Goal: Obtain resource: Download file/media

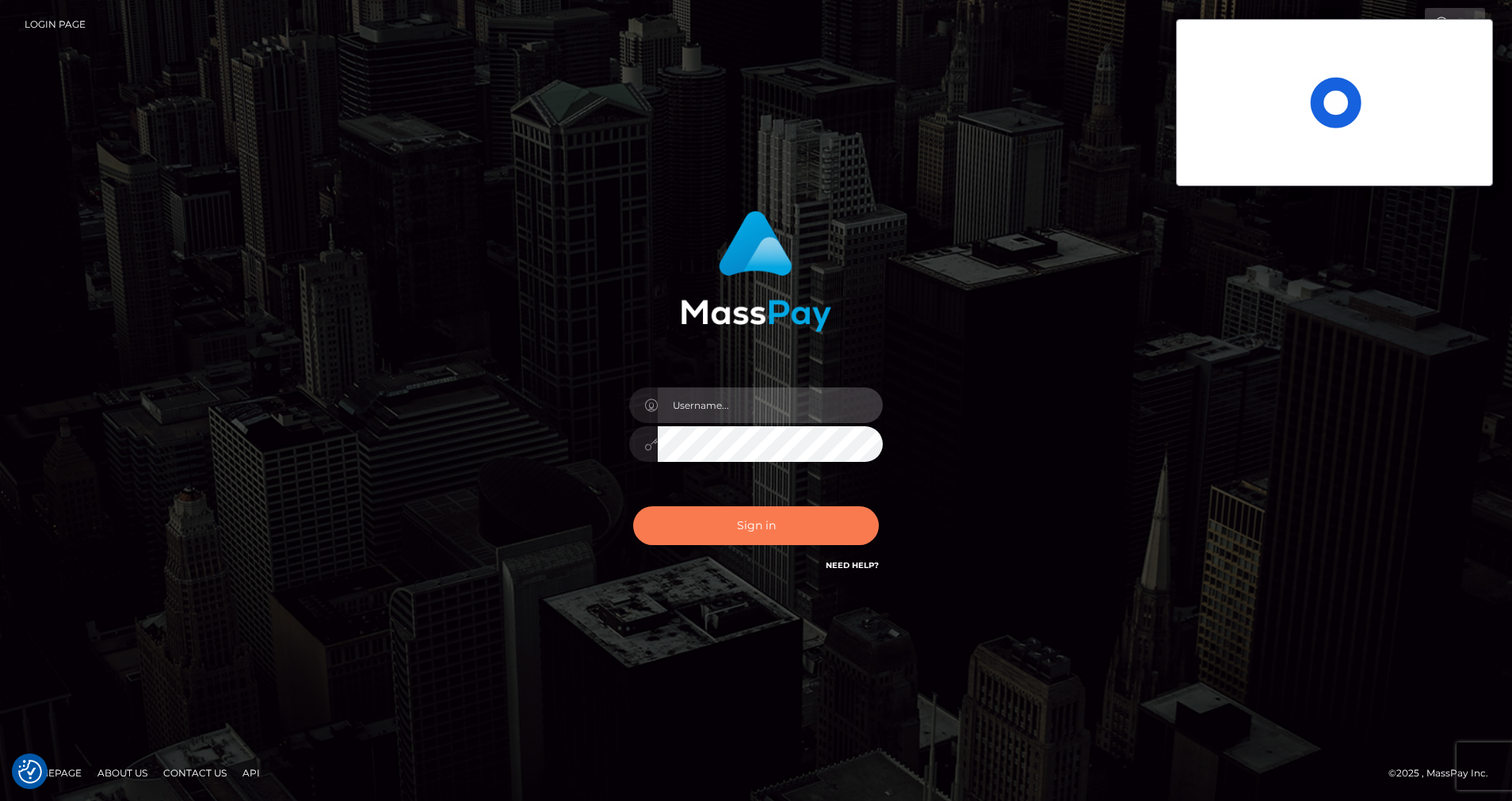
type input "cris.silversocial"
click at [738, 523] on button "Sign in" at bounding box center [756, 526] width 246 height 39
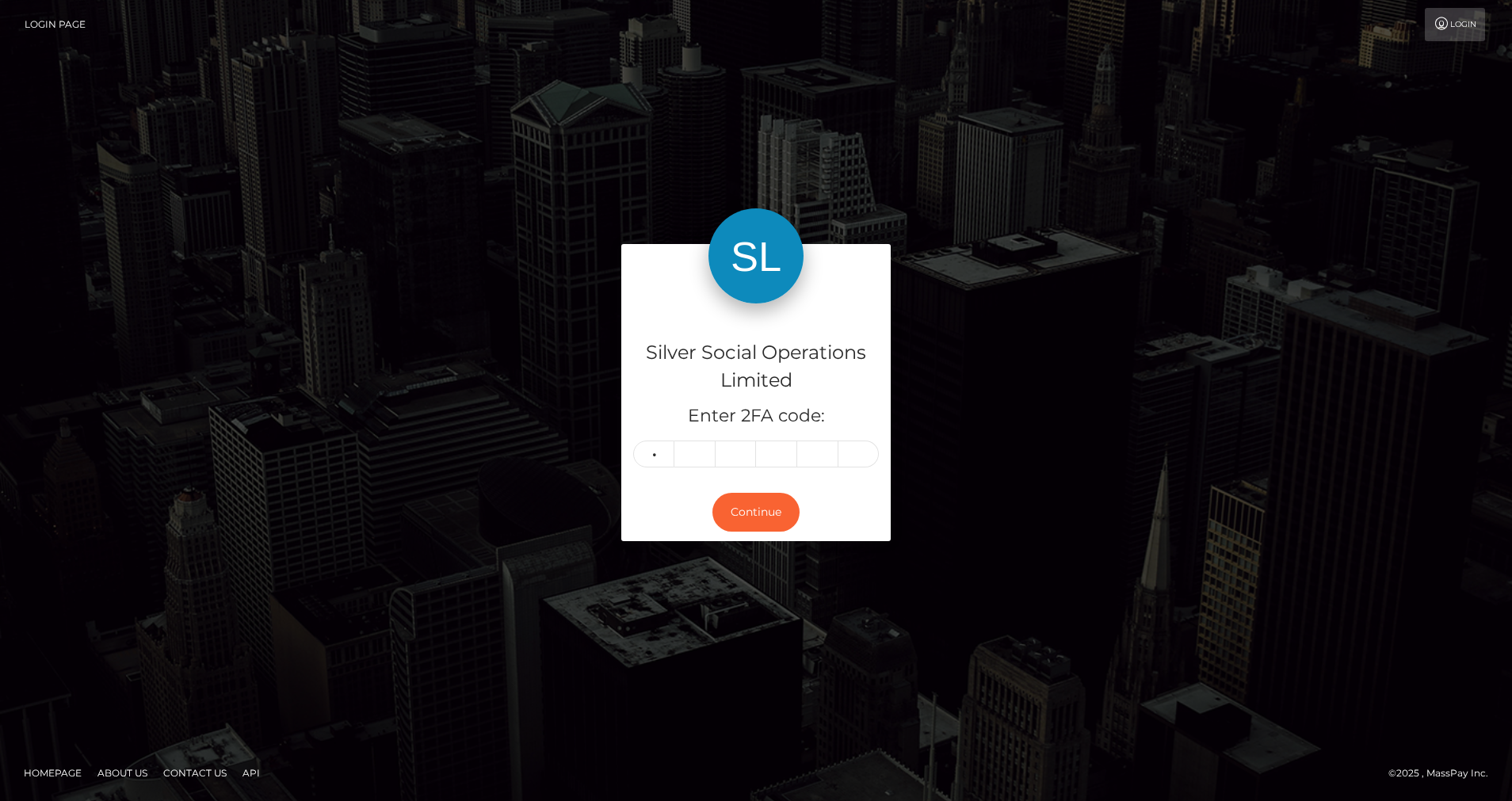
type input "4"
type input "0"
type input "7"
type input "5"
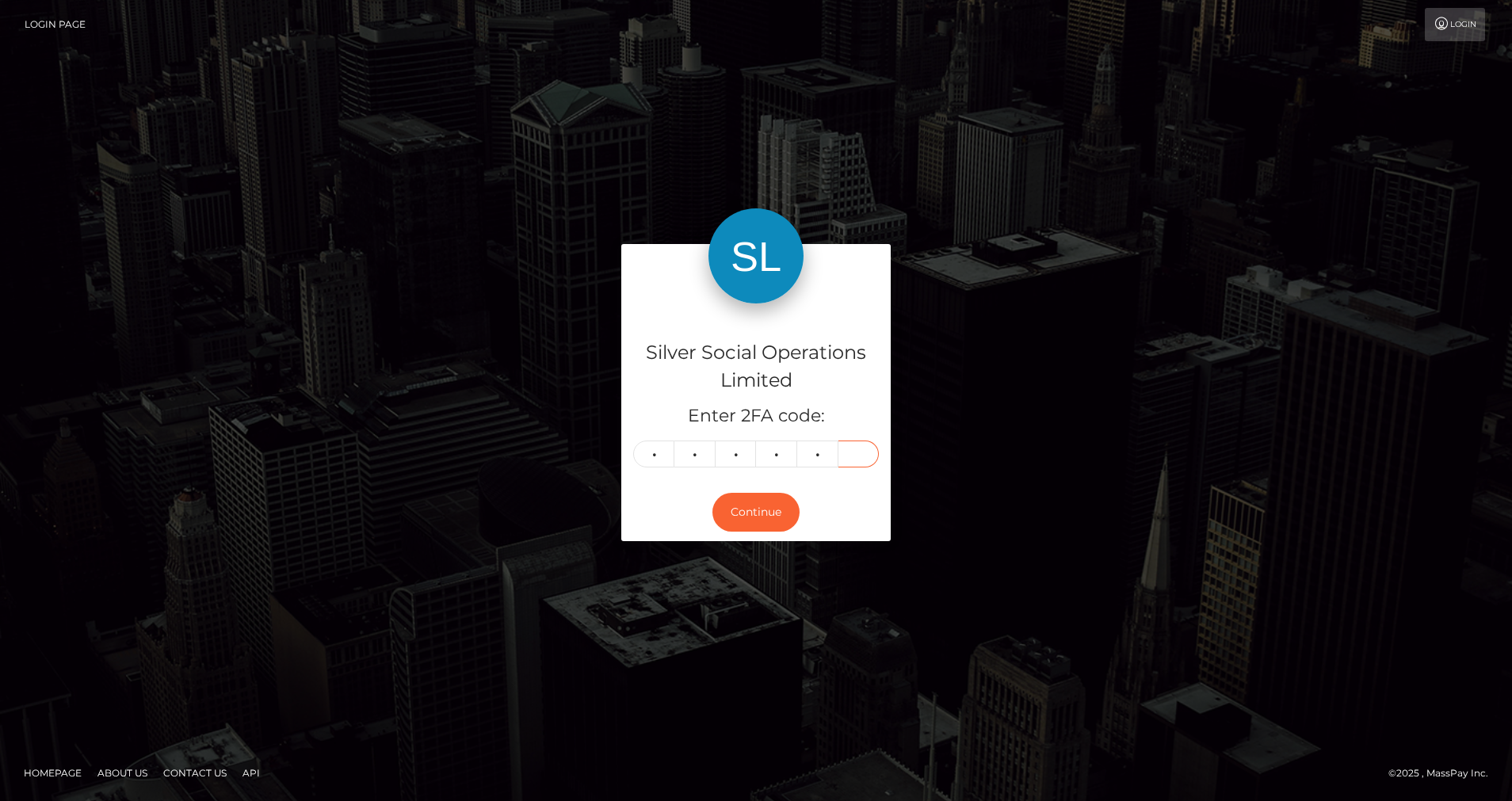
type input "8"
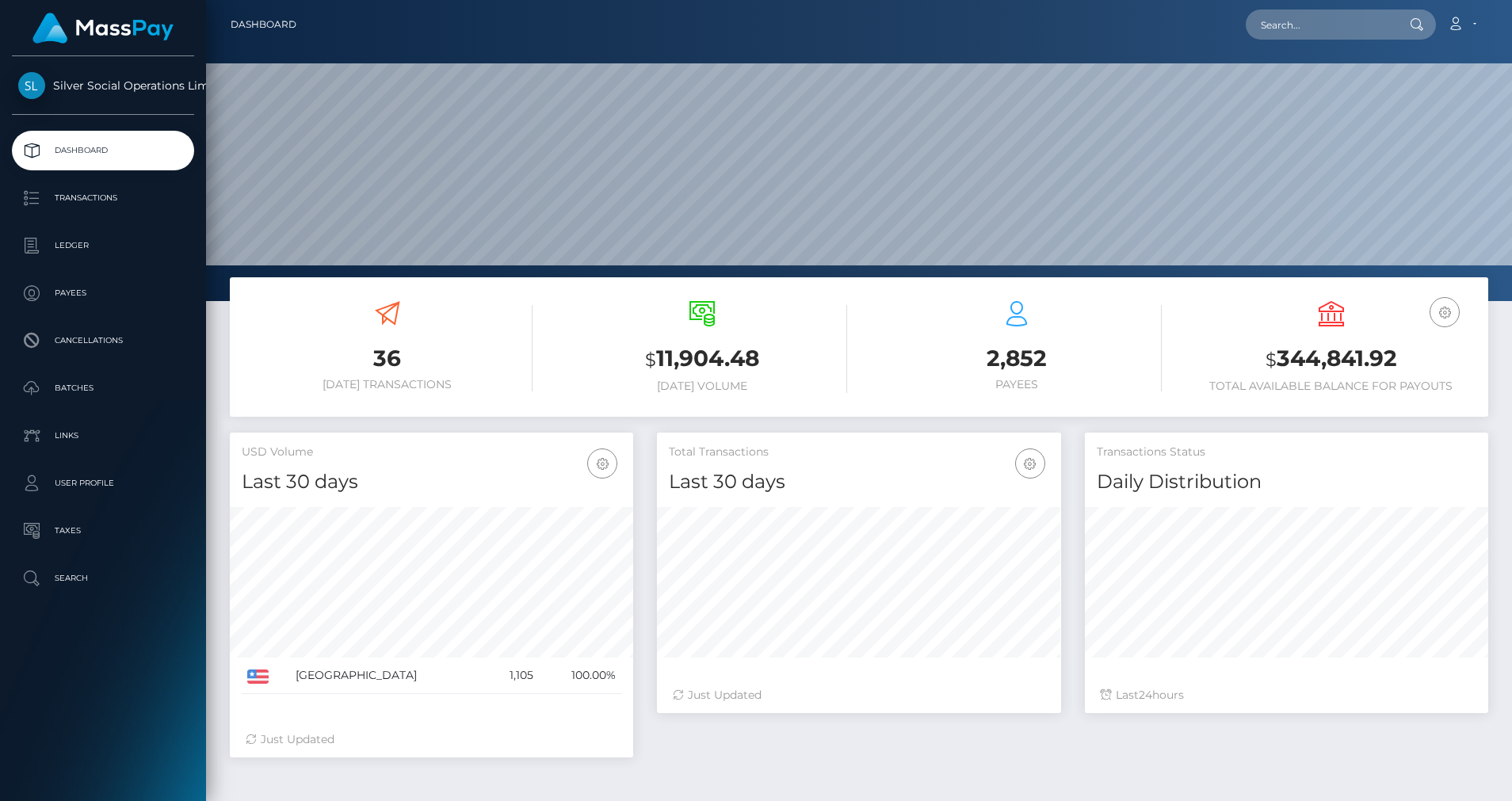
scroll to position [281, 404]
click at [89, 251] on p "Ledger" at bounding box center [103, 245] width 169 height 24
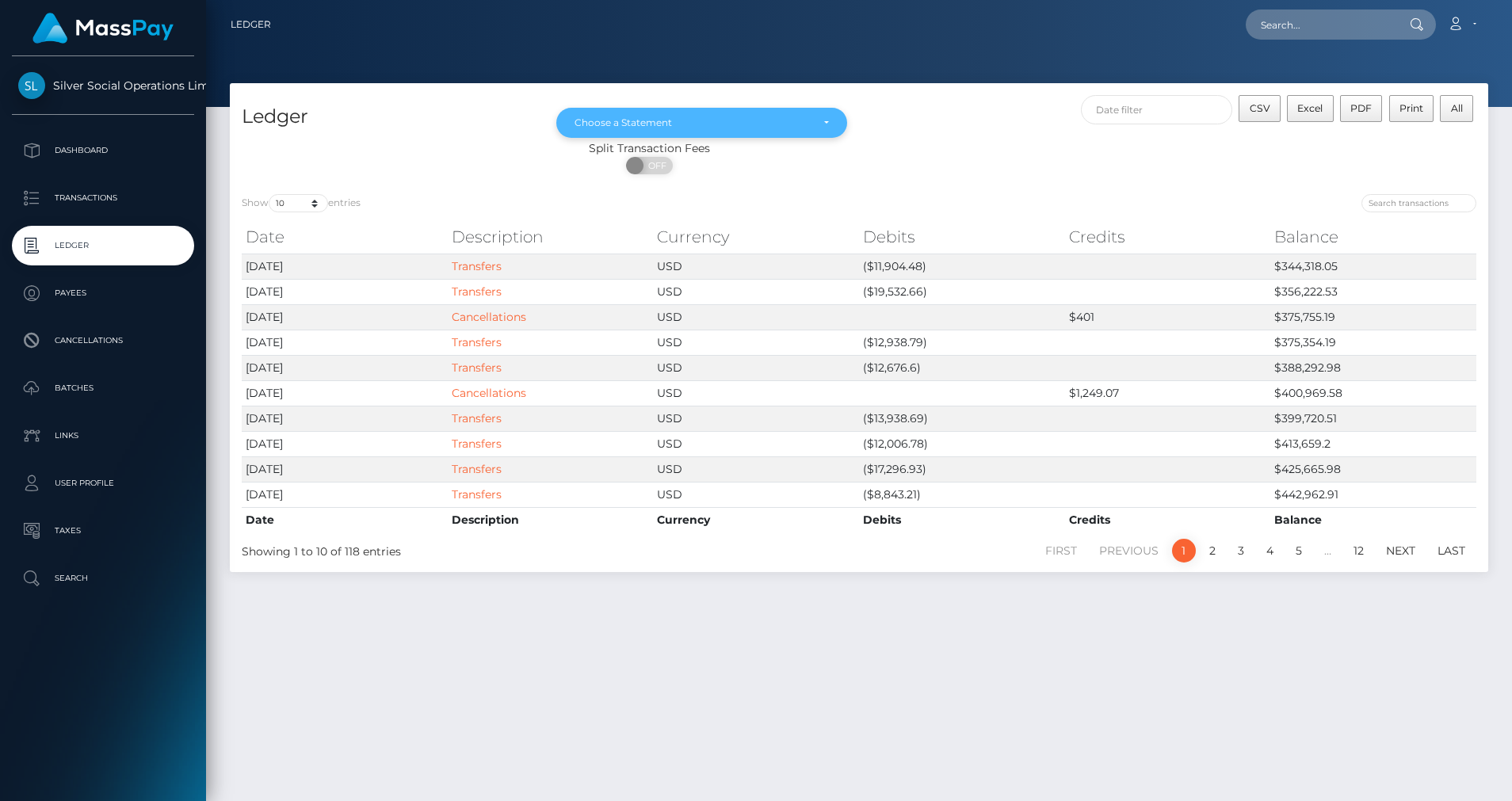
click at [662, 119] on div "Choose a Statement" at bounding box center [693, 123] width 236 height 13
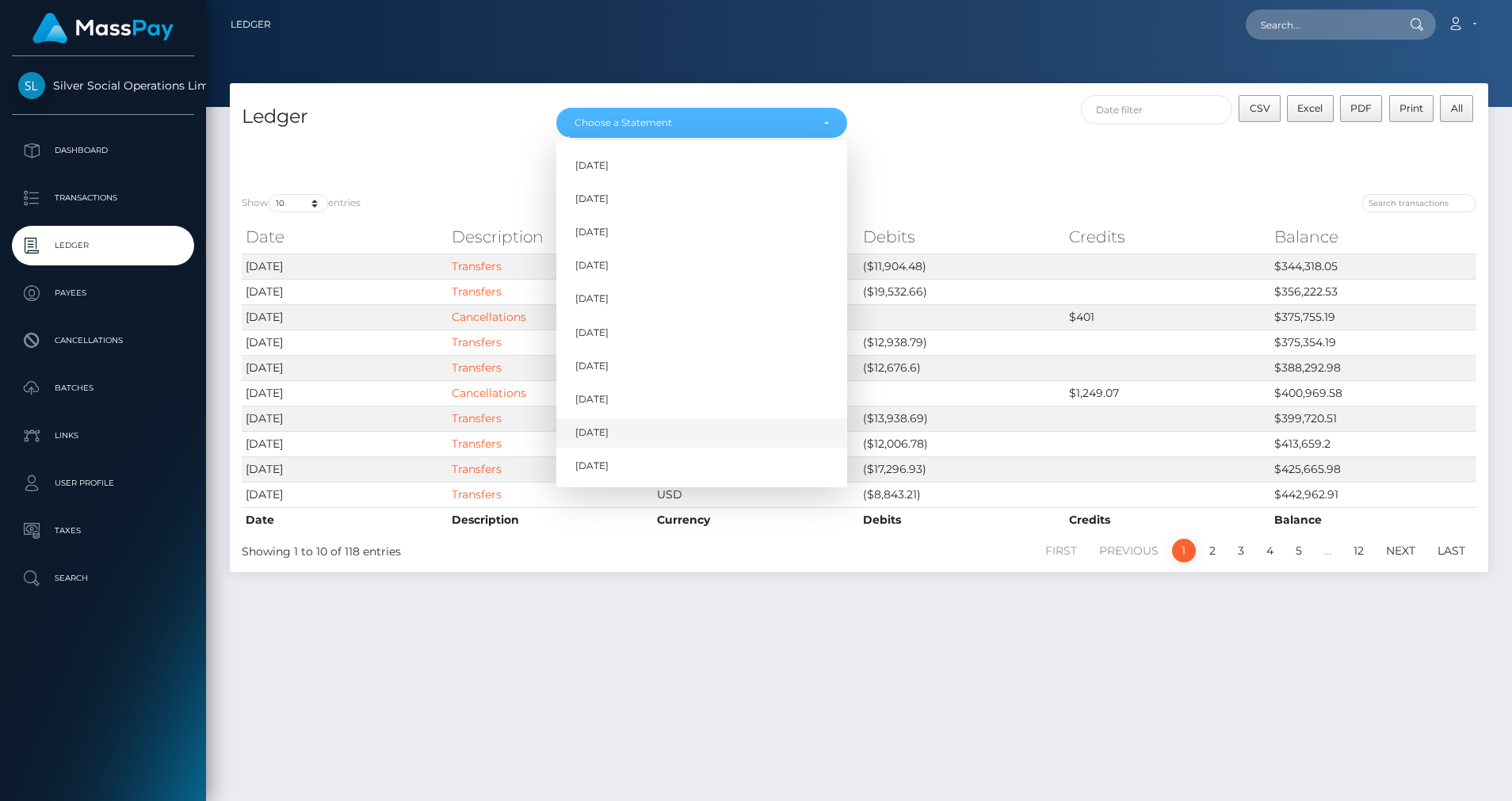
click at [591, 433] on span "Sep 2025" at bounding box center [592, 433] width 33 height 15
select select "Sep 2025"
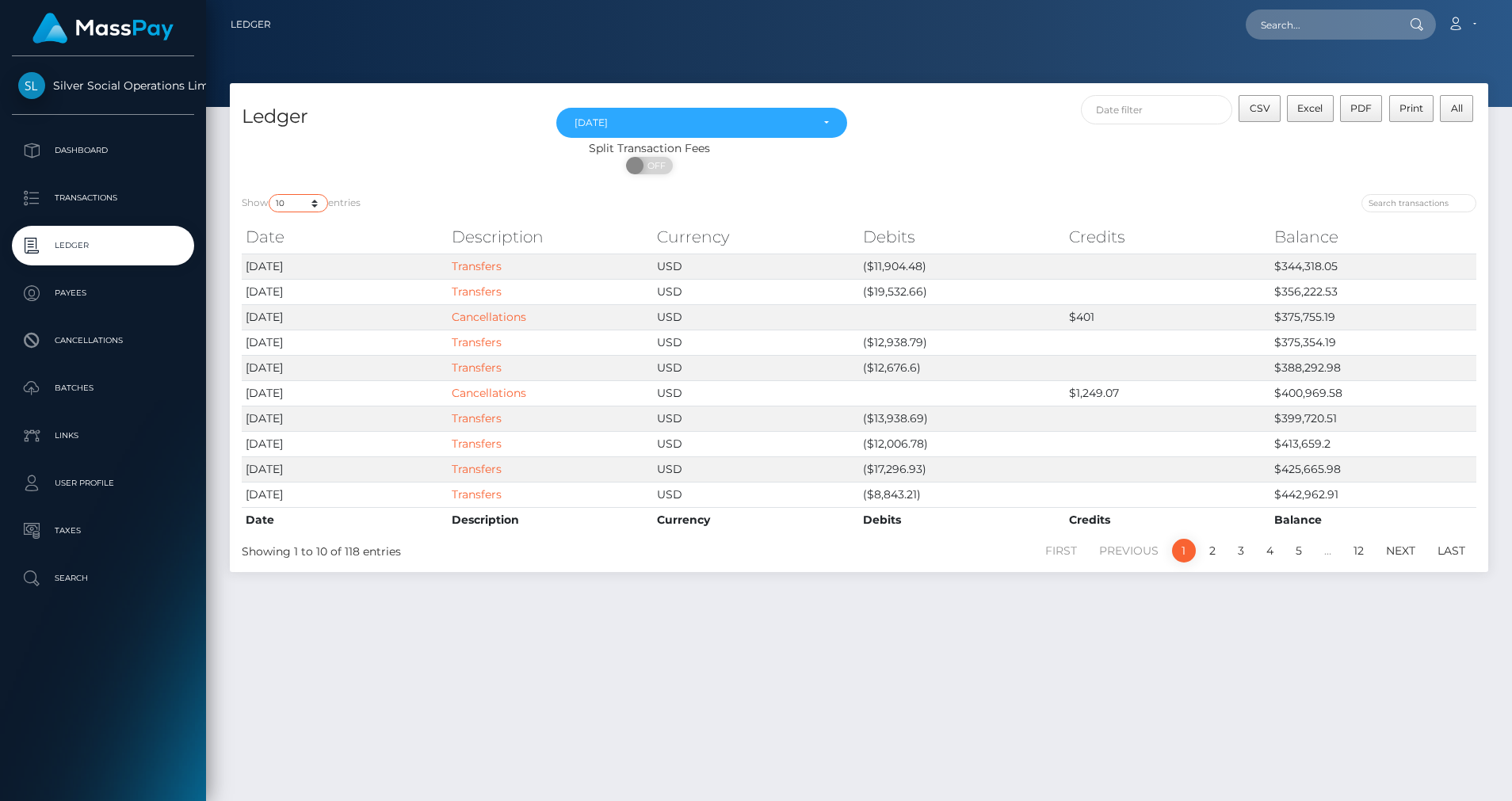
click at [318, 208] on select "10 25 50 100 250" at bounding box center [298, 203] width 59 height 18
select select "50"
click at [270, 194] on select "10 25 50 100 250" at bounding box center [298, 203] width 59 height 18
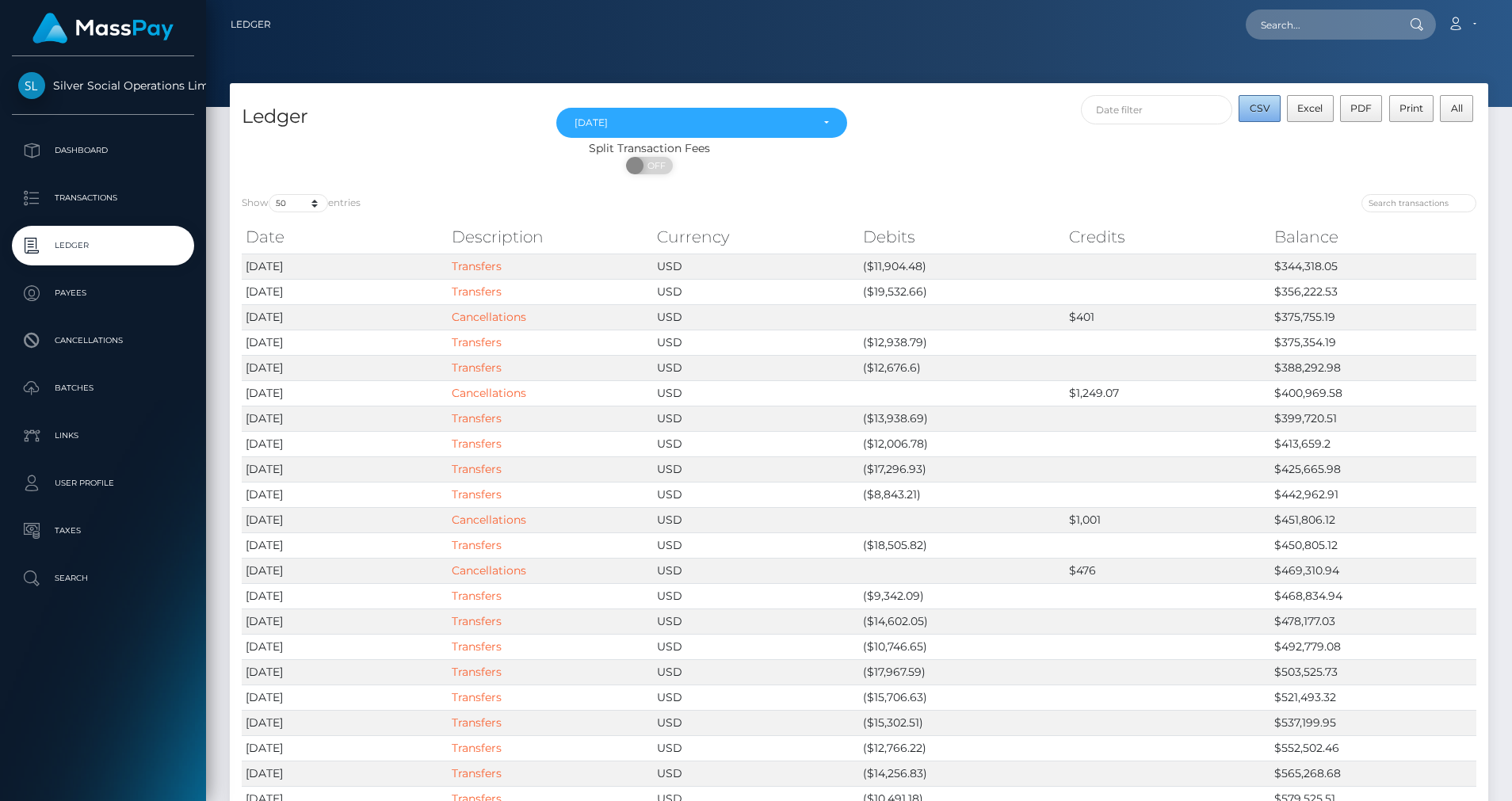
click at [1262, 107] on span "CSV" at bounding box center [1260, 108] width 20 height 12
click at [68, 193] on p "Transactions" at bounding box center [103, 198] width 169 height 24
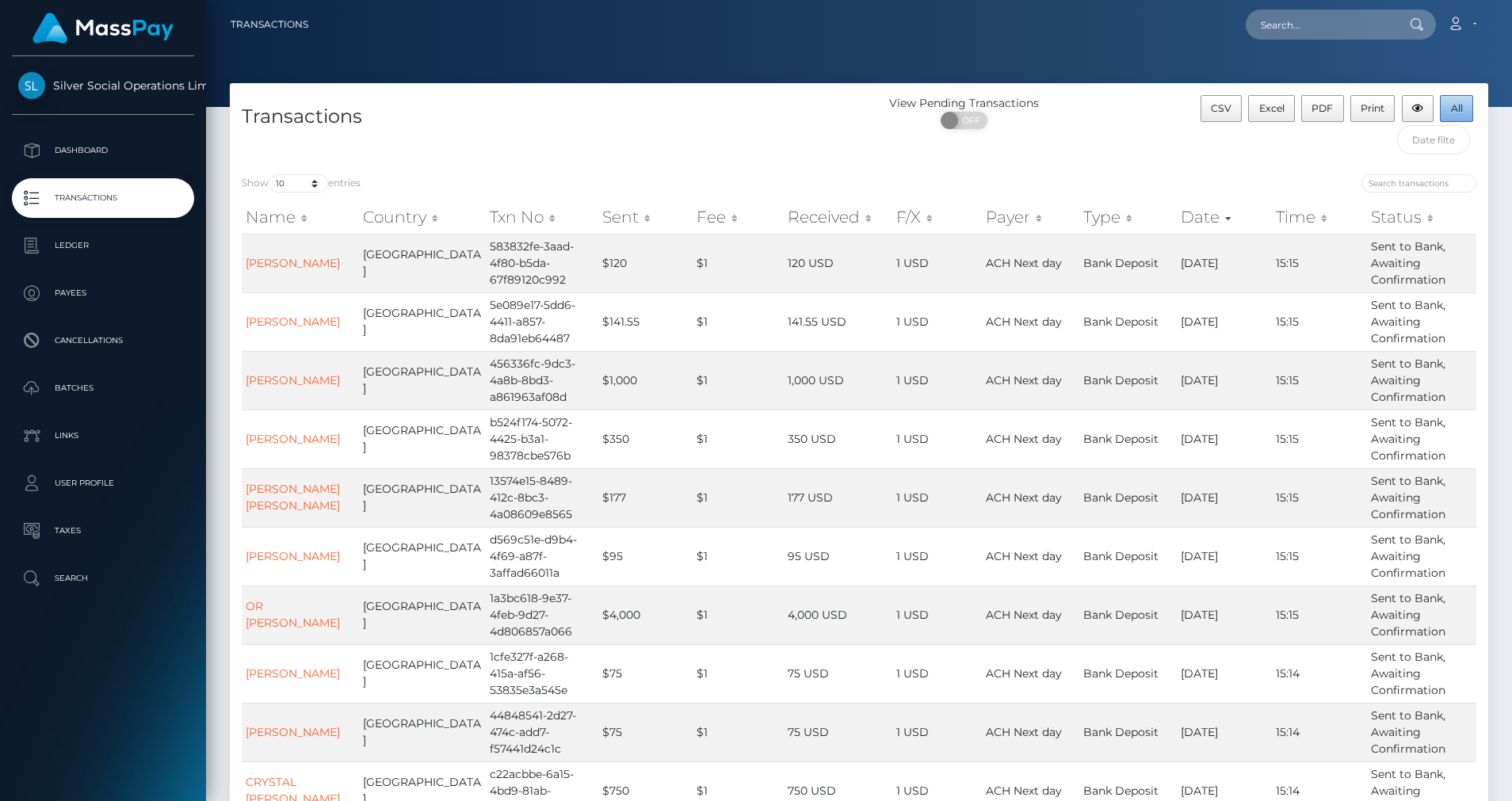
click at [1467, 103] on button "All" at bounding box center [1456, 108] width 33 height 27
